Goal: Task Accomplishment & Management: Use online tool/utility

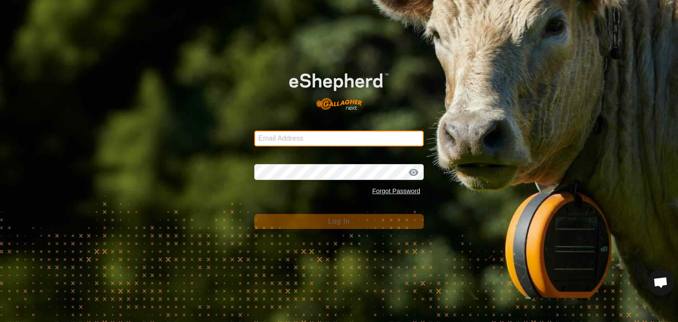
type input "[EMAIL_ADDRESS][DOMAIN_NAME]"
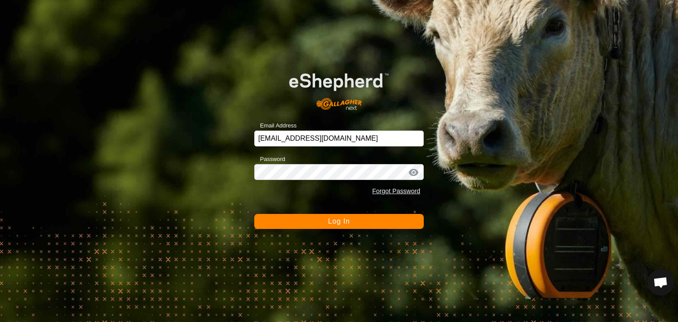
click at [488, 181] on div "Email Address [EMAIL_ADDRESS][DOMAIN_NAME] Password Forgot Password Log In" at bounding box center [339, 161] width 678 height 322
click at [352, 222] on button "Log In" at bounding box center [339, 221] width 170 height 15
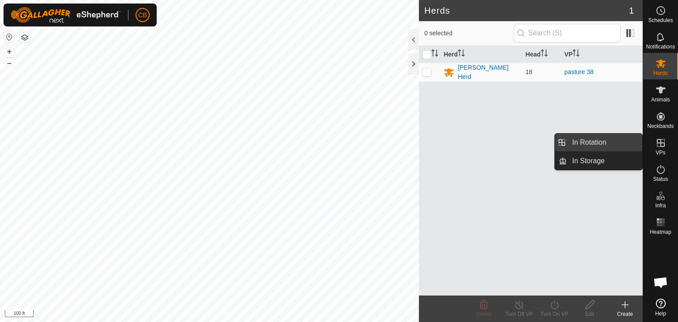
click at [625, 144] on link "In Rotation" at bounding box center [605, 143] width 76 height 18
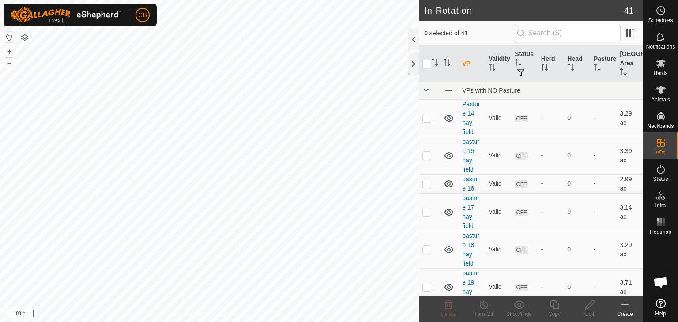
click at [626, 308] on icon at bounding box center [625, 305] width 11 height 11
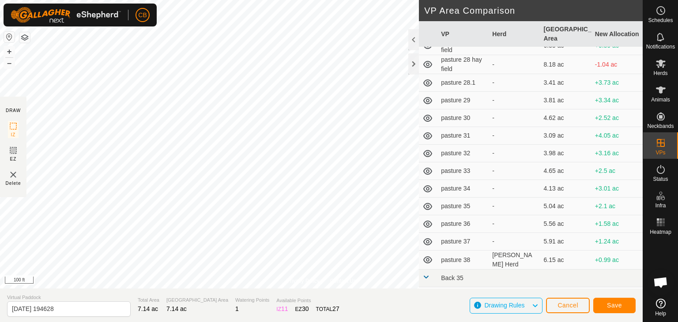
scroll to position [283, 0]
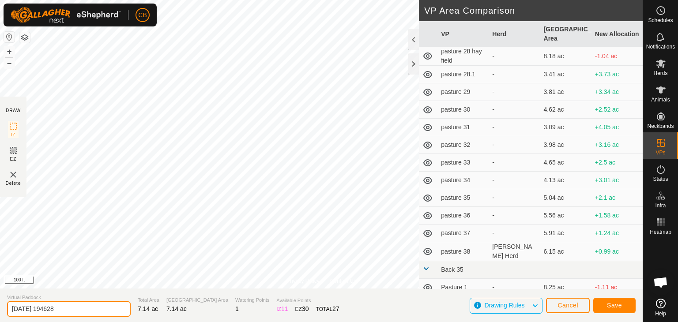
click at [104, 308] on input "[DATE] 194628" at bounding box center [69, 309] width 124 height 15
type input "2"
type input "pasture 39"
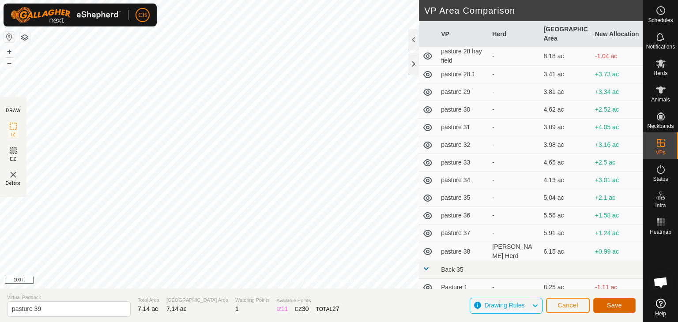
click at [613, 304] on span "Save" at bounding box center [614, 305] width 15 height 7
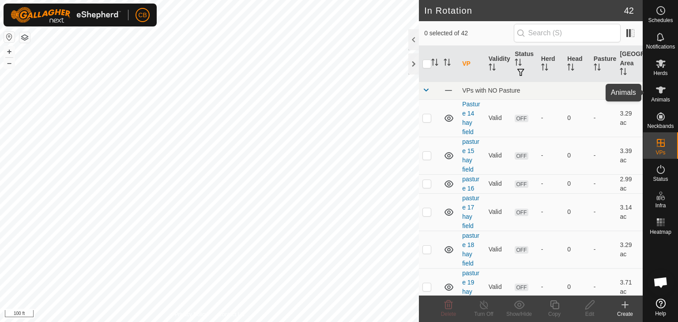
click at [660, 94] on icon at bounding box center [661, 90] width 11 height 11
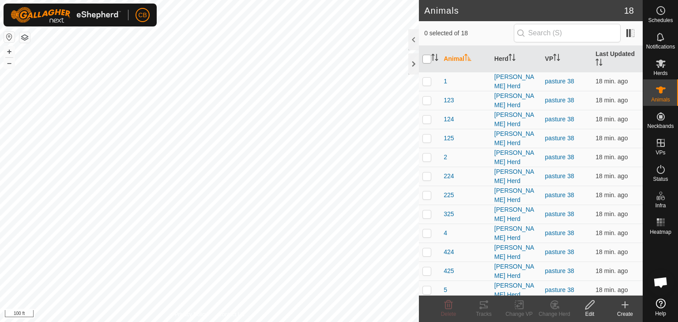
click at [427, 59] on input "checkbox" at bounding box center [427, 59] width 9 height 9
checkbox input "true"
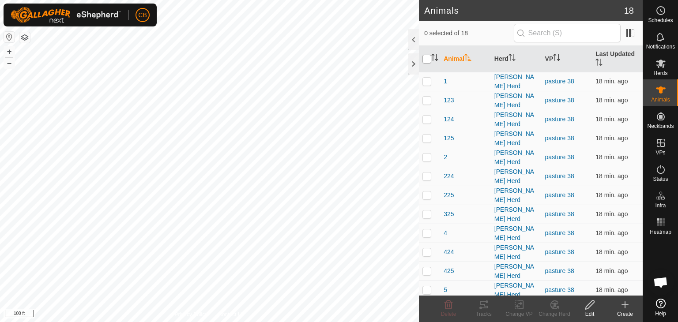
checkbox input "true"
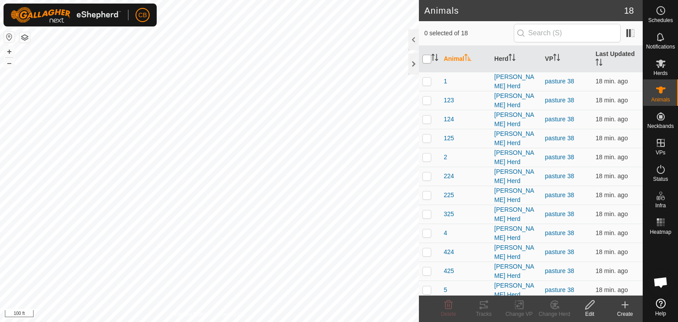
checkbox input "true"
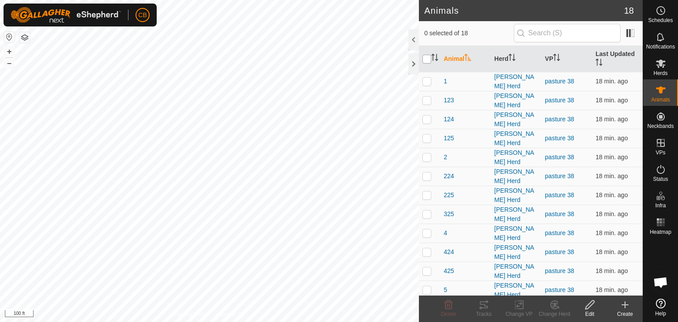
checkbox input "true"
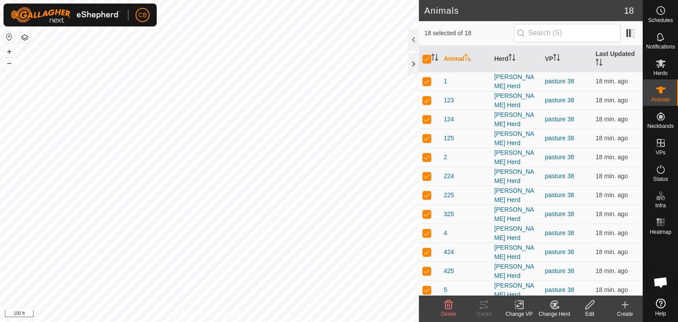
click at [518, 306] on icon at bounding box center [519, 306] width 6 height 6
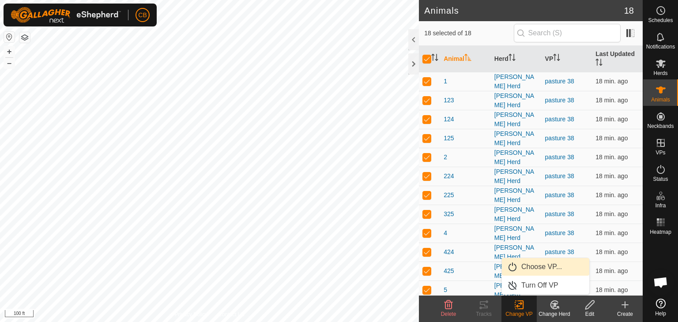
click at [526, 269] on link "Choose VP..." at bounding box center [545, 267] width 87 height 18
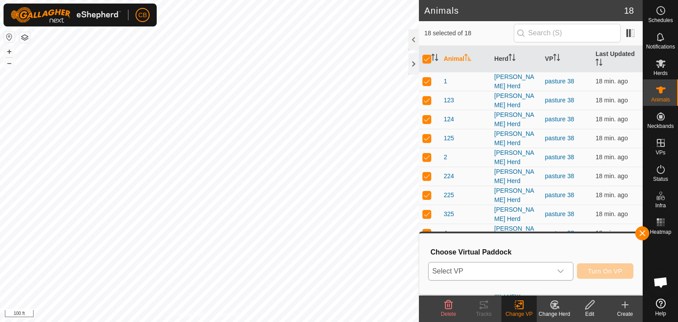
click at [560, 270] on icon "dropdown trigger" at bounding box center [560, 271] width 7 height 7
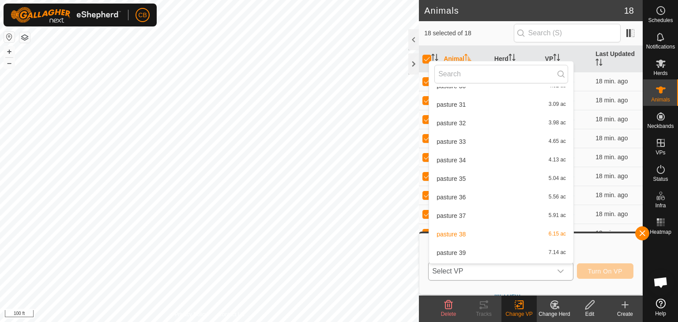
scroll to position [363, 0]
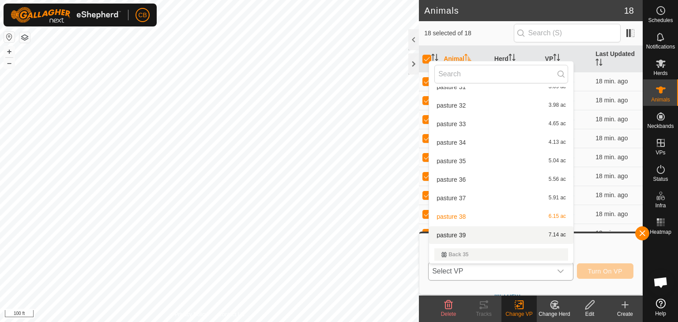
click at [507, 234] on li "pasture 39 7.14 ac" at bounding box center [501, 236] width 144 height 18
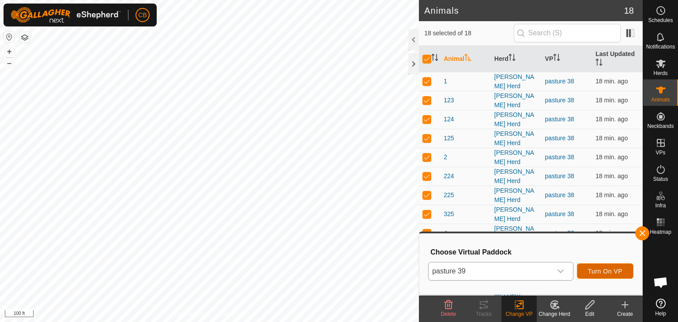
click at [604, 269] on span "Turn On VP" at bounding box center [605, 271] width 34 height 7
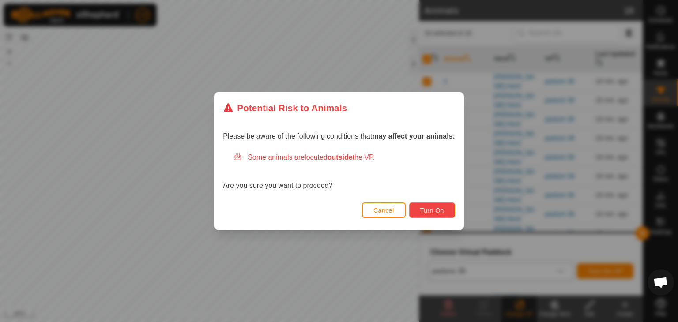
click at [439, 208] on span "Turn On" at bounding box center [432, 210] width 24 height 7
